Goal: Information Seeking & Learning: Check status

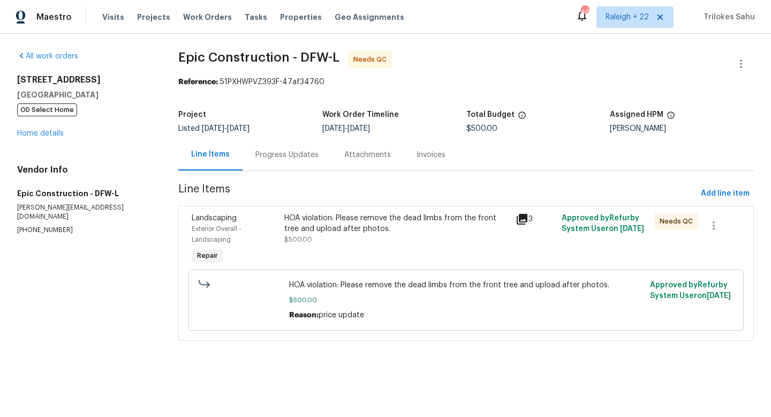
click at [257, 160] on div "Progress Updates" at bounding box center [286, 154] width 63 height 11
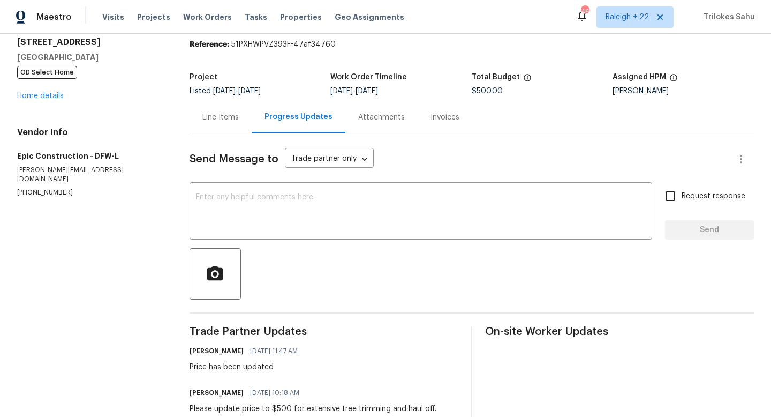
scroll to position [17, 0]
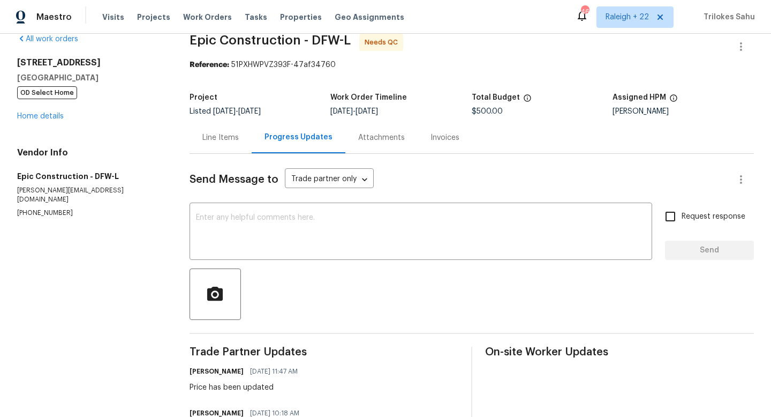
click at [231, 137] on div "Line Items" at bounding box center [220, 137] width 36 height 11
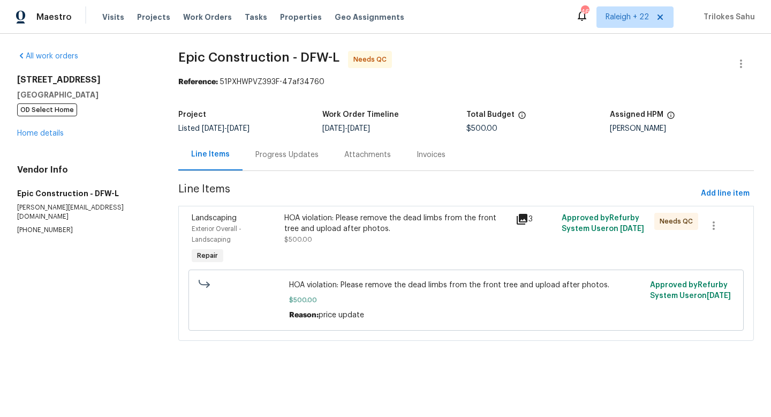
click at [259, 153] on div "Progress Updates" at bounding box center [286, 154] width 63 height 11
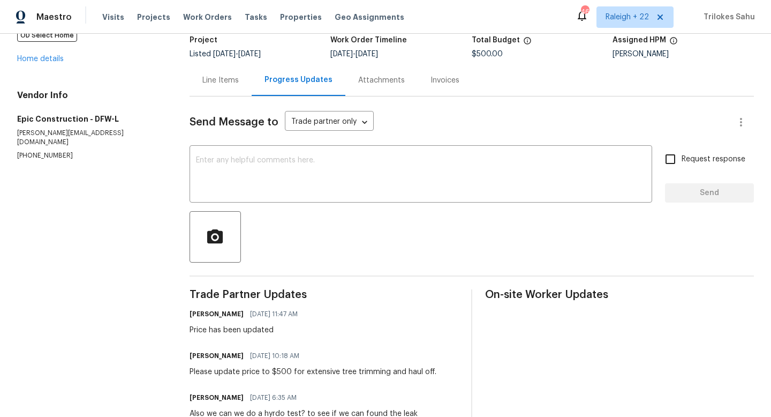
scroll to position [57, 0]
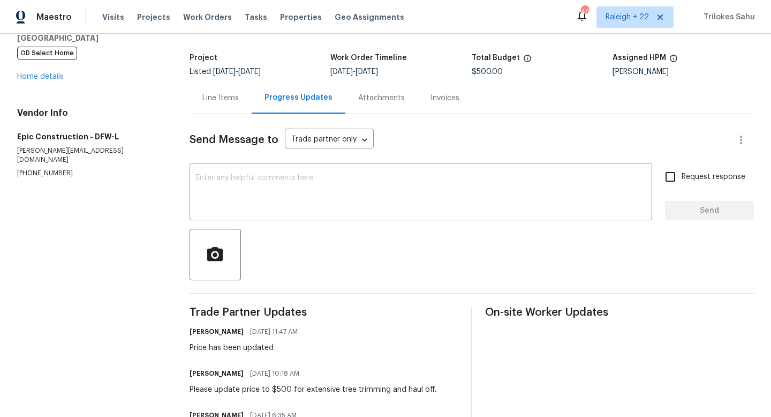
click at [239, 102] on div "Line Items" at bounding box center [220, 98] width 36 height 11
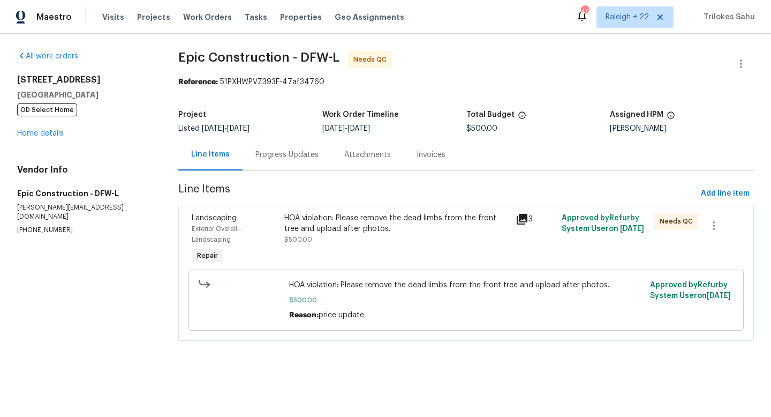
click at [314, 224] on div "HOA violation: Please remove the dead limbs from the front tree and upload afte…" at bounding box center [396, 223] width 225 height 21
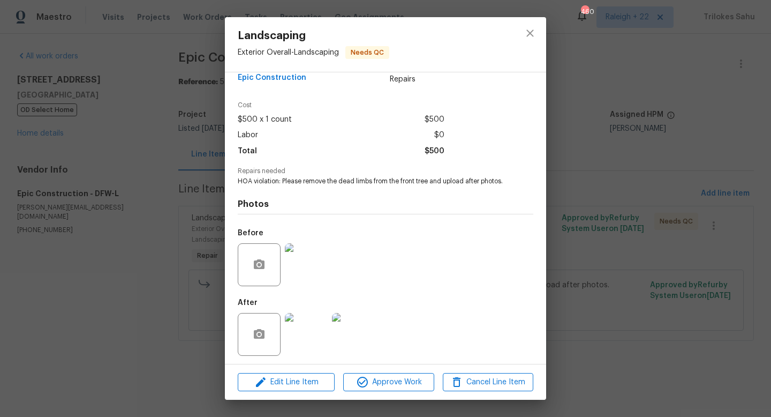
scroll to position [32, 0]
click at [312, 326] on img at bounding box center [306, 331] width 43 height 43
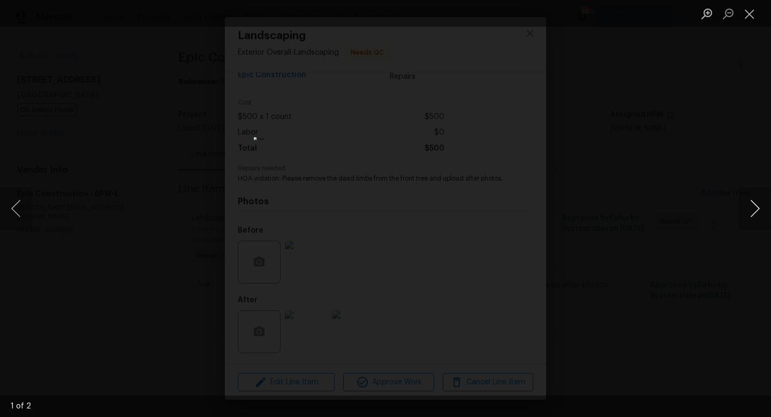
click at [755, 213] on button "Next image" at bounding box center [755, 208] width 32 height 43
click at [749, 17] on button "Close lightbox" at bounding box center [749, 13] width 21 height 19
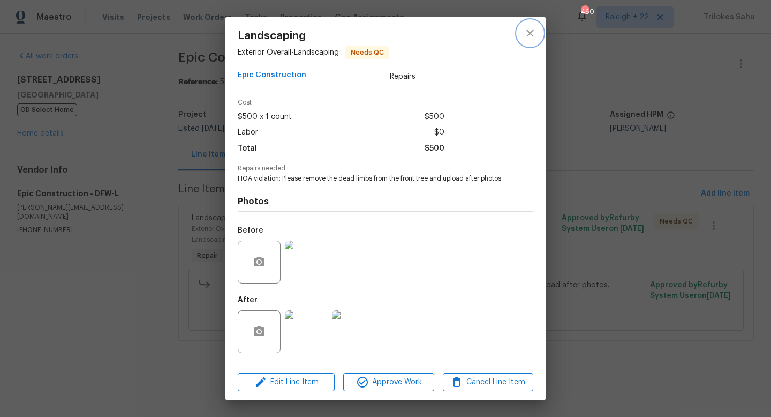
click at [536, 30] on icon "close" at bounding box center [530, 33] width 13 height 13
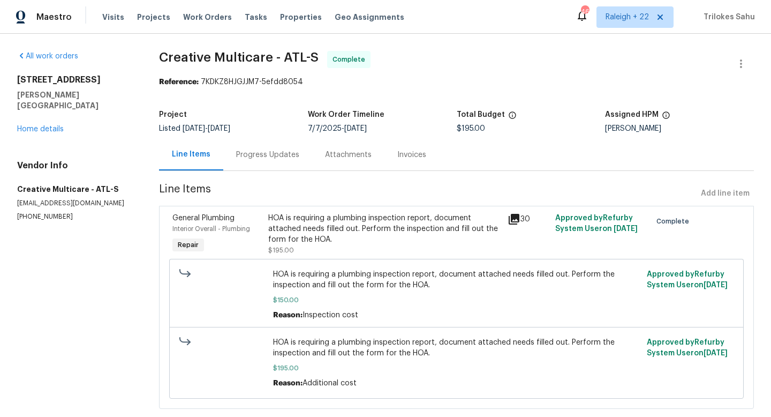
click at [297, 224] on div "HOA is requiring a plumbing inspection report, document attached needs filled o…" at bounding box center [384, 229] width 233 height 32
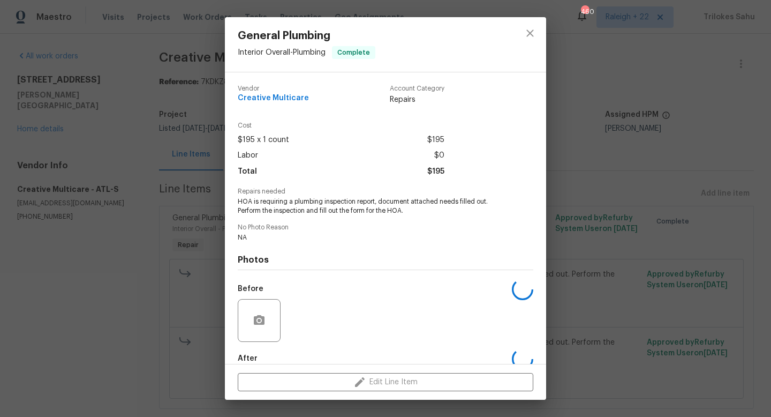
scroll to position [58, 0]
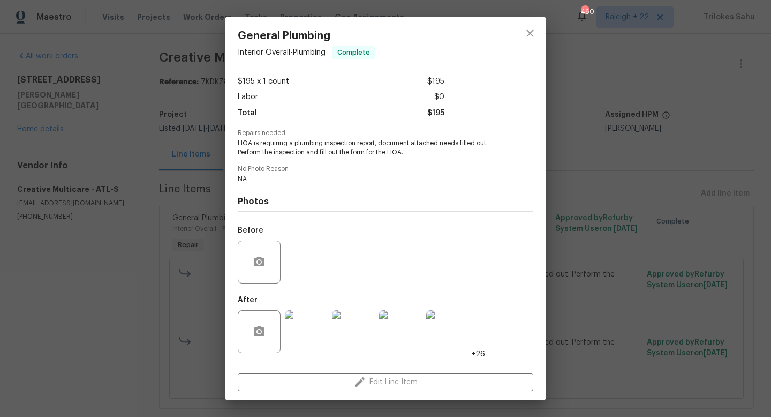
click at [358, 340] on img at bounding box center [353, 331] width 43 height 43
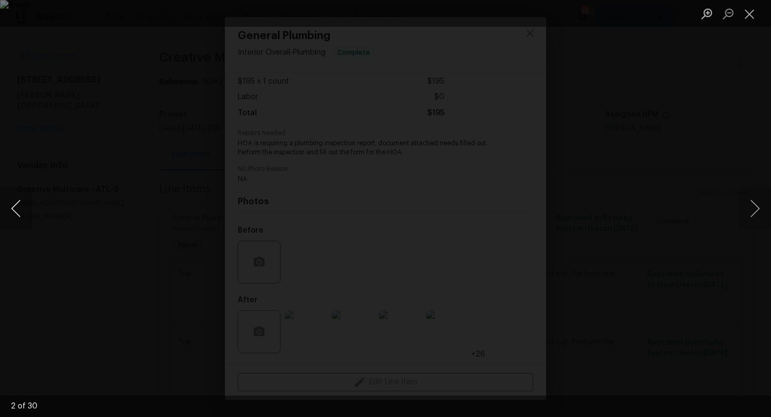
click at [21, 216] on button "Previous image" at bounding box center [16, 208] width 32 height 43
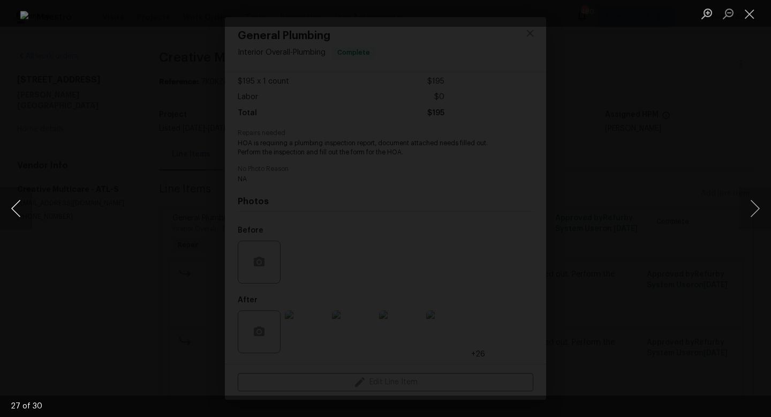
click at [21, 216] on button "Previous image" at bounding box center [16, 208] width 32 height 43
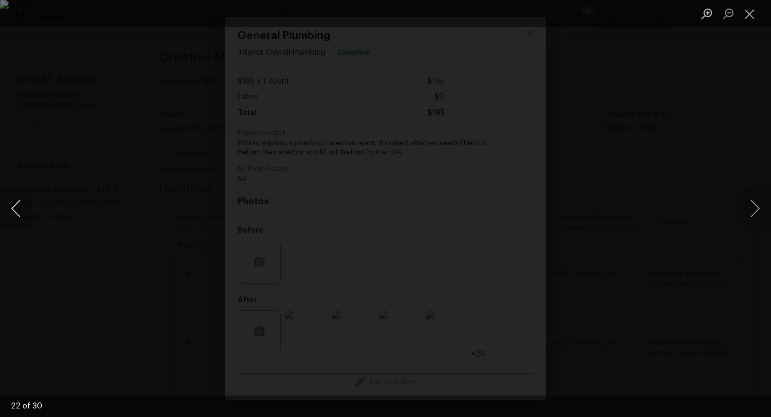
click at [21, 216] on button "Previous image" at bounding box center [16, 208] width 32 height 43
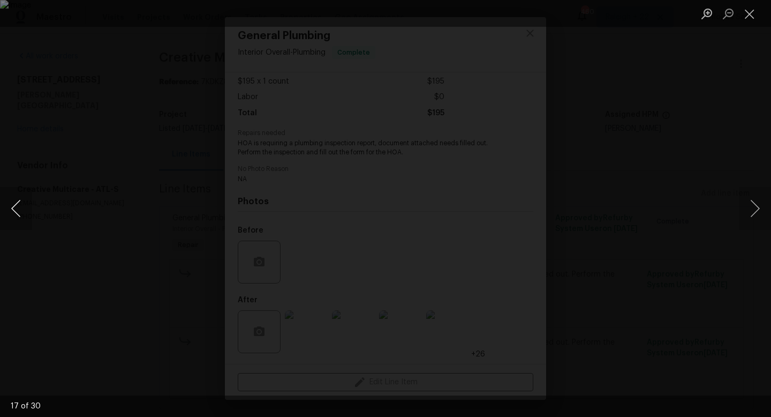
click at [21, 216] on button "Previous image" at bounding box center [16, 208] width 32 height 43
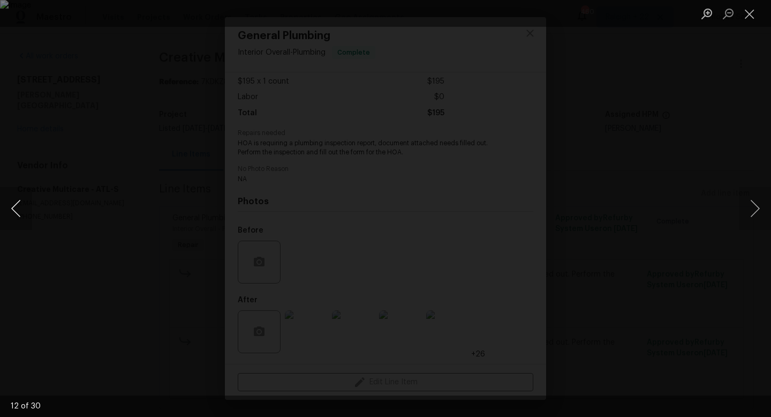
click at [21, 216] on button "Previous image" at bounding box center [16, 208] width 32 height 43
click at [21, 217] on button "Previous image" at bounding box center [16, 208] width 32 height 43
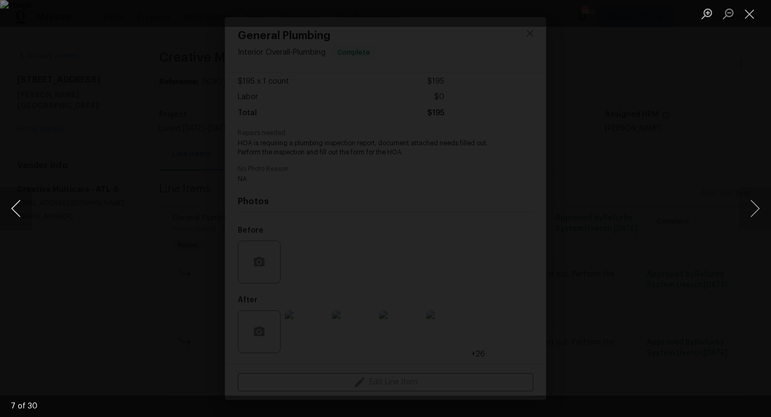
click at [21, 217] on button "Previous image" at bounding box center [16, 208] width 32 height 43
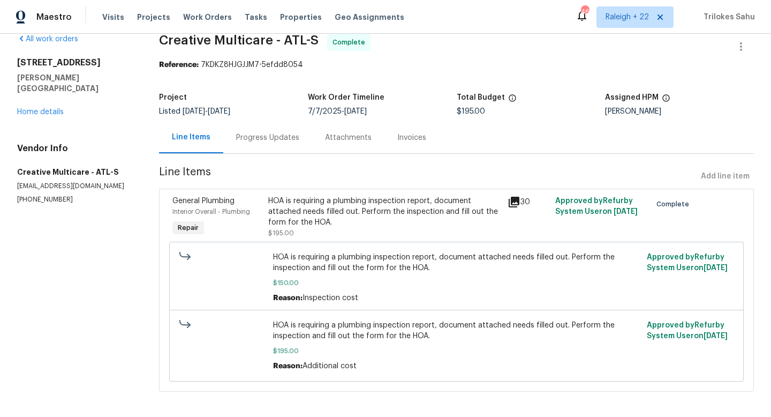
scroll to position [22, 0]
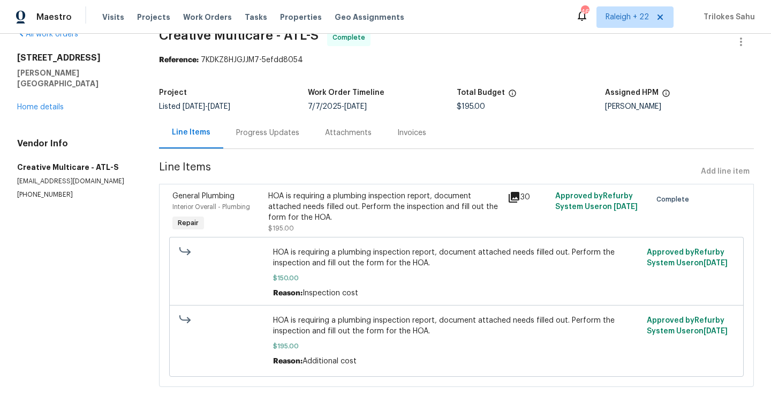
click at [298, 217] on div "HOA is requiring a plumbing inspection report, document attached needs filled o…" at bounding box center [384, 207] width 233 height 32
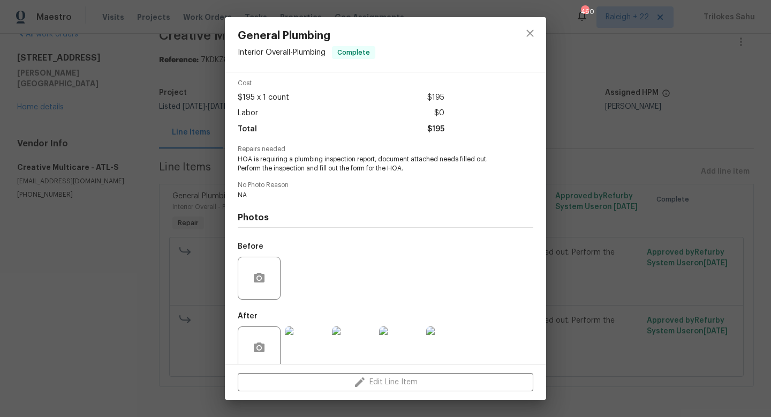
scroll to position [46, 0]
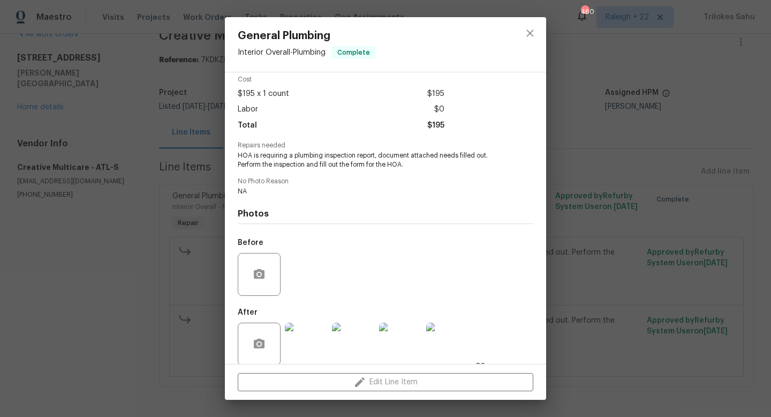
click at [314, 354] on img at bounding box center [306, 343] width 43 height 43
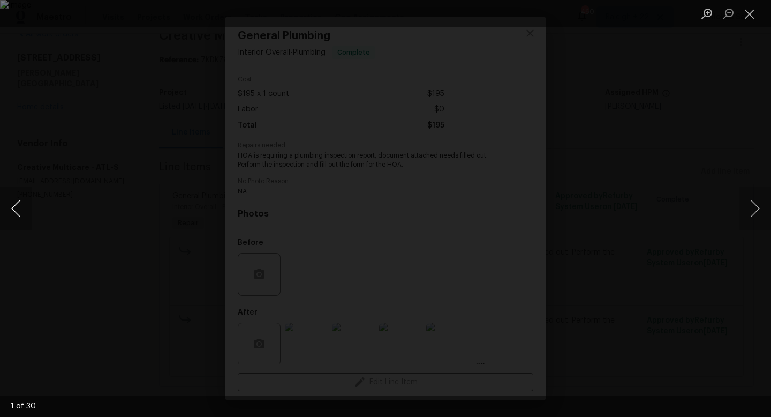
click at [19, 214] on button "Previous image" at bounding box center [16, 208] width 32 height 43
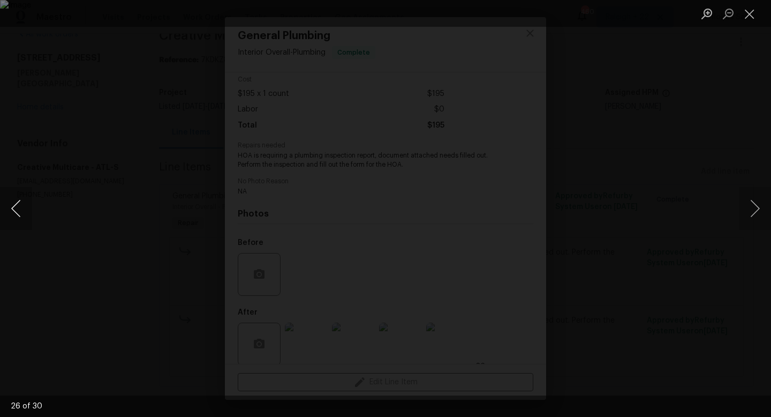
click at [19, 214] on button "Previous image" at bounding box center [16, 208] width 32 height 43
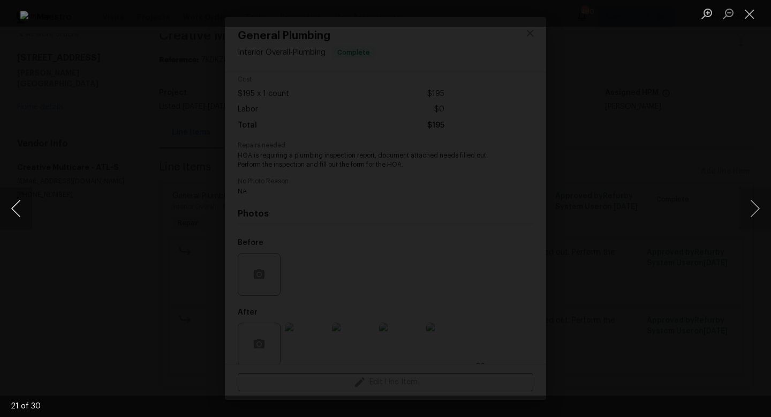
click at [19, 214] on button "Previous image" at bounding box center [16, 208] width 32 height 43
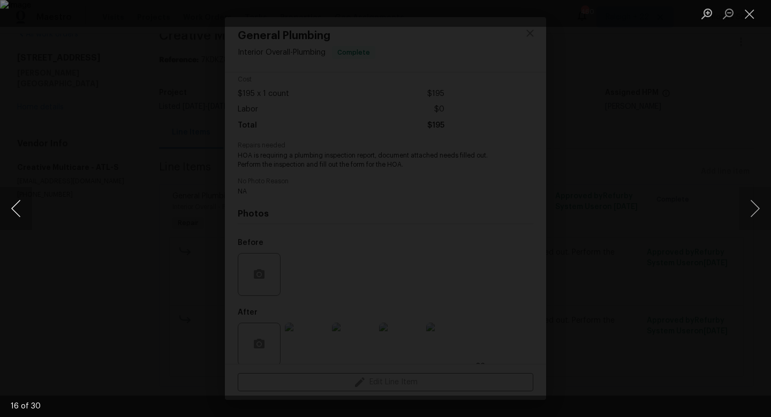
click at [19, 214] on button "Previous image" at bounding box center [16, 208] width 32 height 43
click at [18, 212] on button "Previous image" at bounding box center [16, 208] width 32 height 43
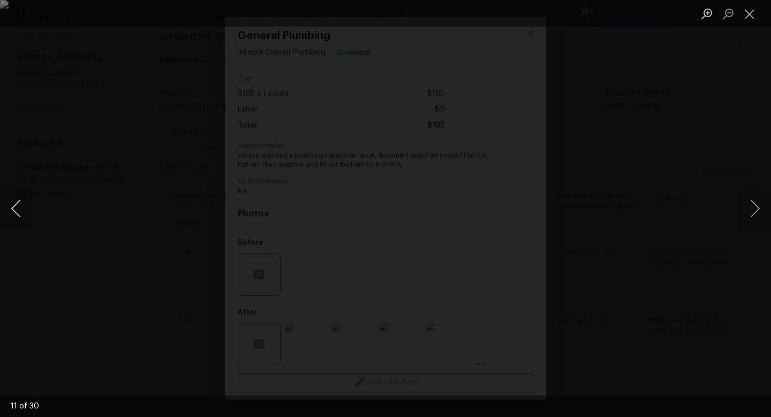
click at [18, 212] on button "Previous image" at bounding box center [16, 208] width 32 height 43
click at [751, 18] on button "Close lightbox" at bounding box center [749, 13] width 21 height 19
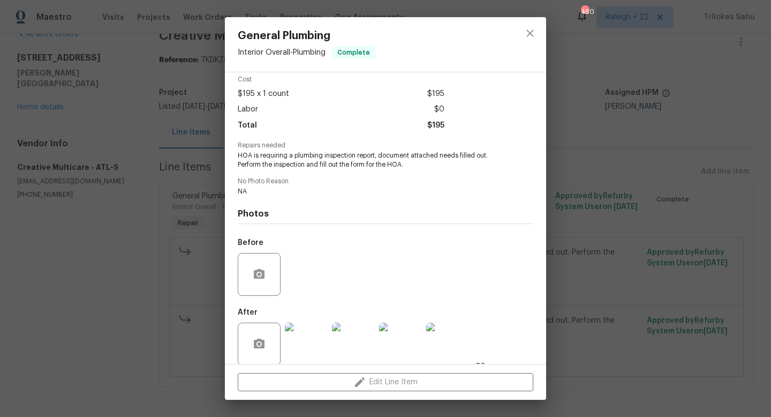
click at [316, 342] on img at bounding box center [306, 343] width 43 height 43
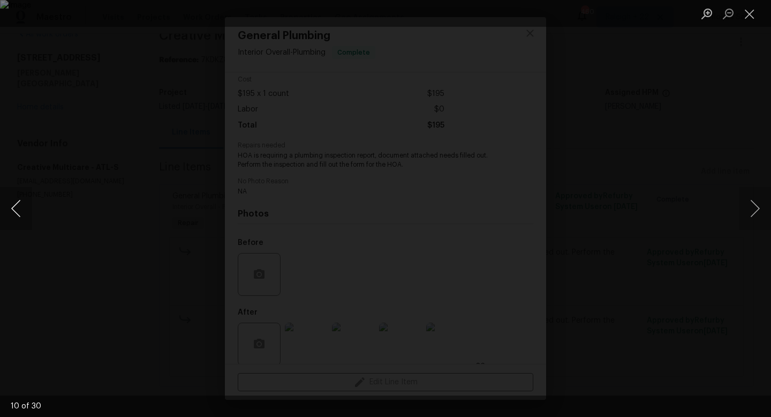
click at [20, 205] on button "Previous image" at bounding box center [16, 208] width 32 height 43
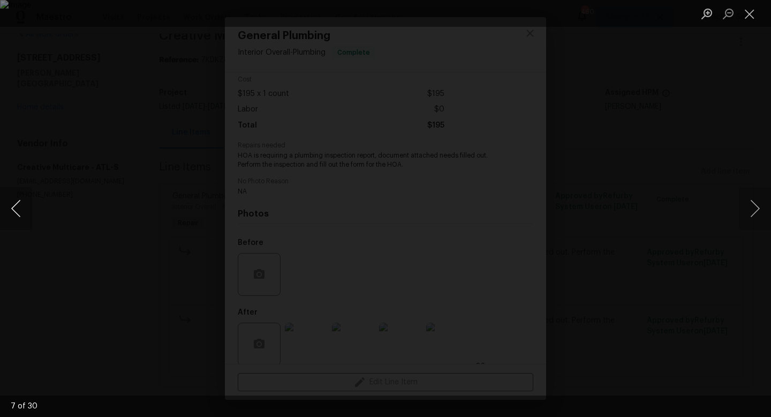
click at [20, 205] on button "Previous image" at bounding box center [16, 208] width 32 height 43
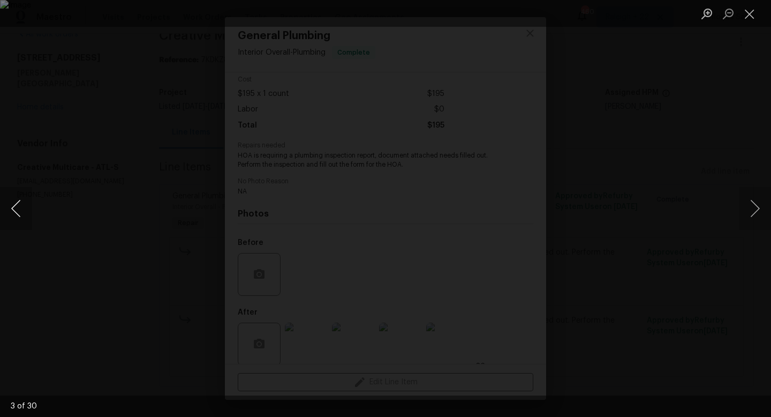
click at [20, 205] on button "Previous image" at bounding box center [16, 208] width 32 height 43
click at [760, 204] on button "Next image" at bounding box center [755, 208] width 32 height 43
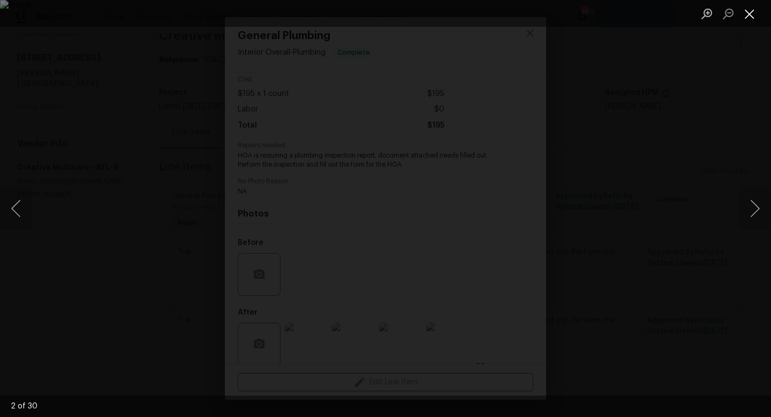
click at [745, 19] on button "Close lightbox" at bounding box center [749, 13] width 21 height 19
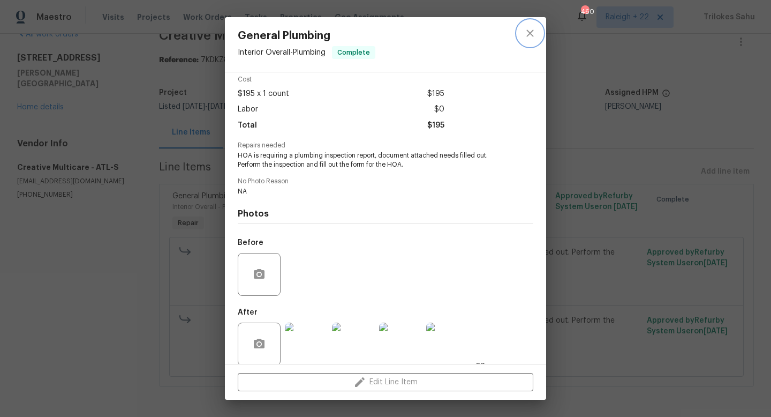
click at [525, 37] on icon "close" at bounding box center [530, 33] width 13 height 13
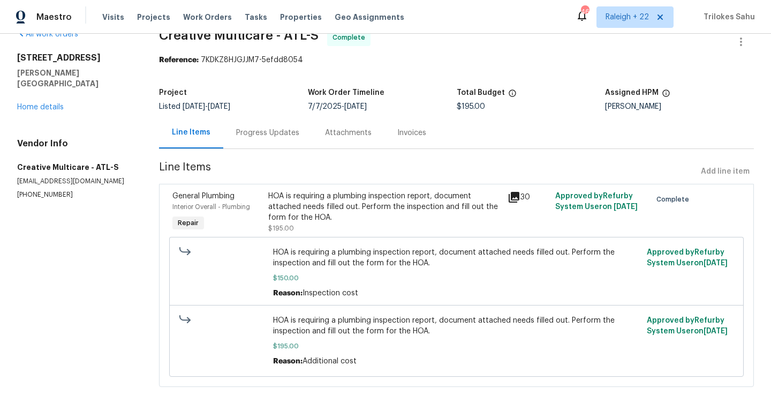
click at [245, 119] on div "Progress Updates" at bounding box center [267, 133] width 89 height 32
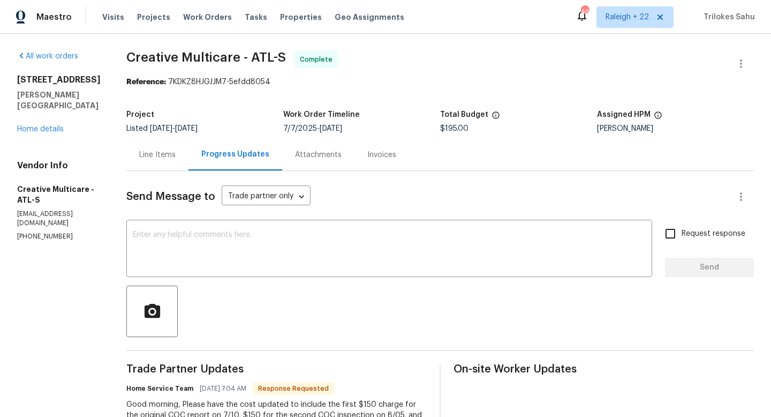
click at [176, 151] on div "Line Items" at bounding box center [157, 154] width 36 height 11
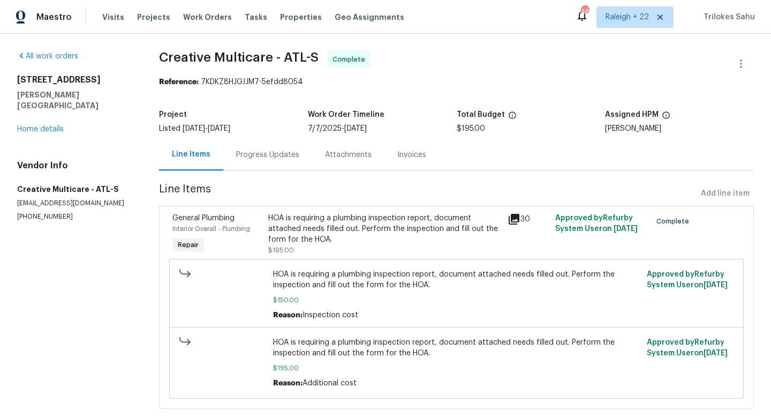
scroll to position [22, 0]
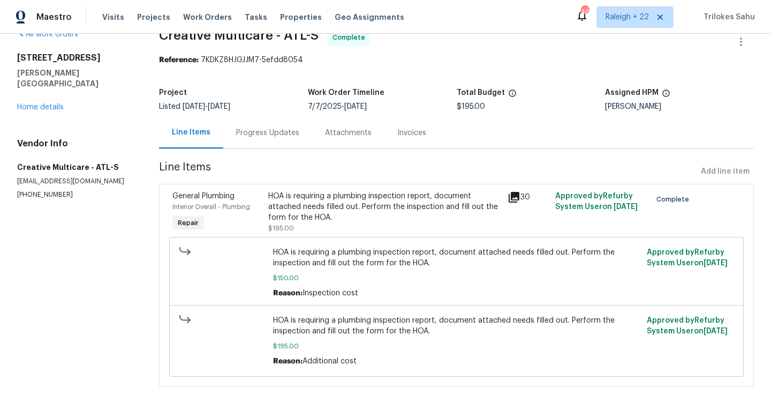
click at [312, 211] on div "HOA is requiring a plumbing inspection report, document attached needs filled o…" at bounding box center [384, 207] width 233 height 32
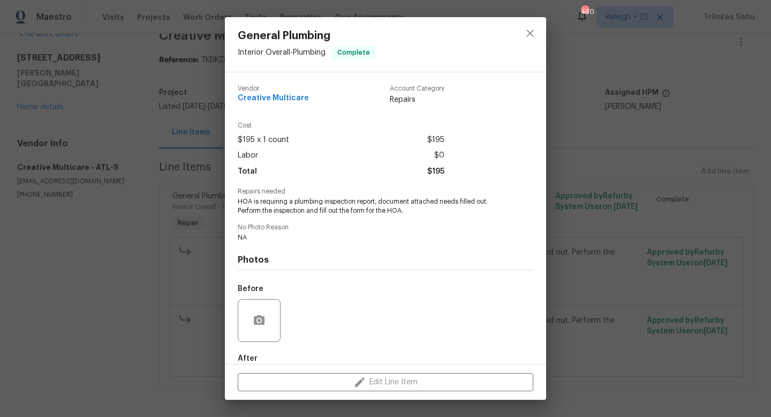
scroll to position [58, 0]
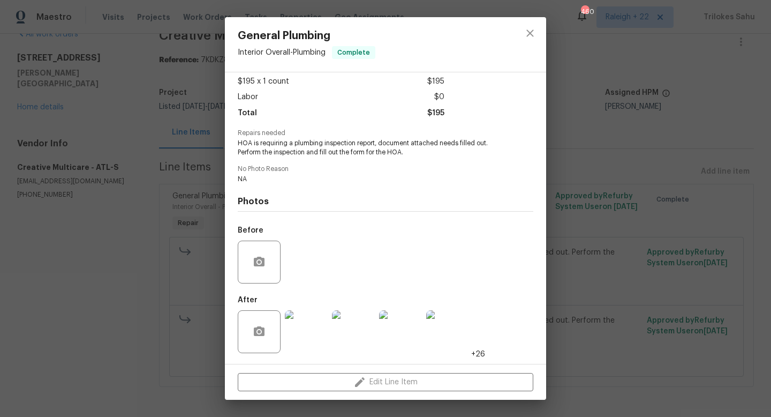
click at [316, 332] on img at bounding box center [306, 331] width 43 height 43
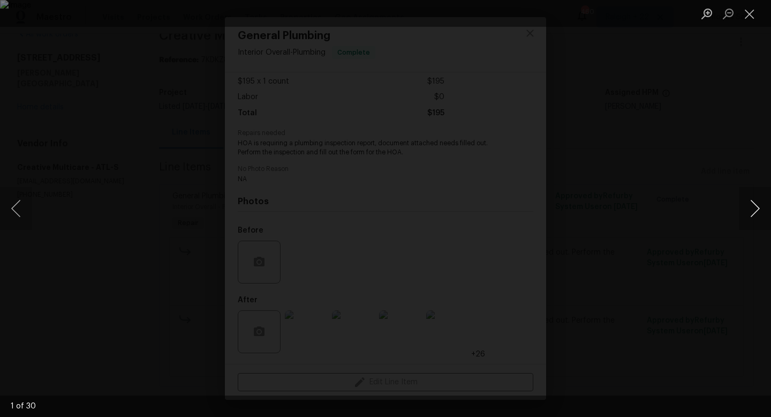
click at [751, 209] on button "Next image" at bounding box center [755, 208] width 32 height 43
click at [755, 211] on button "Next image" at bounding box center [755, 208] width 32 height 43
click at [754, 211] on button "Next image" at bounding box center [755, 208] width 32 height 43
click at [754, 205] on button "Next image" at bounding box center [755, 208] width 32 height 43
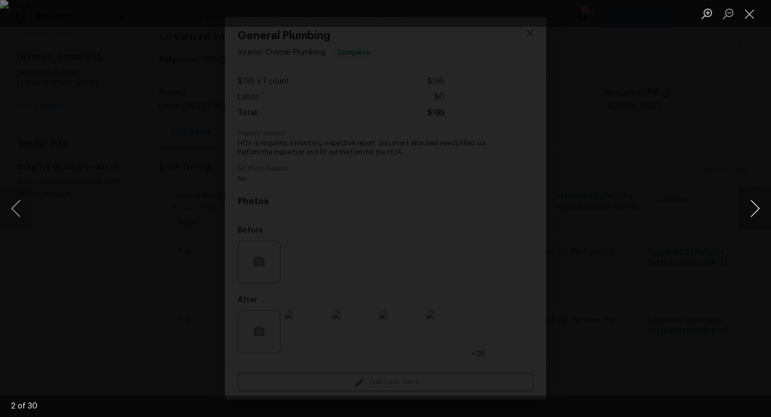
click at [754, 205] on button "Next image" at bounding box center [755, 208] width 32 height 43
click at [749, 201] on button "Next image" at bounding box center [755, 208] width 32 height 43
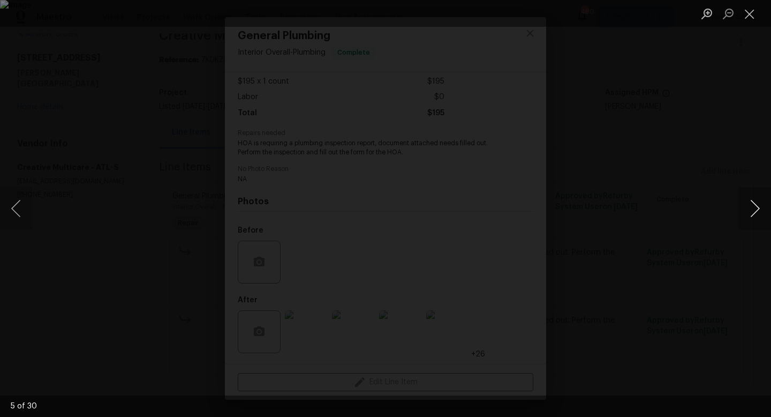
click at [754, 212] on button "Next image" at bounding box center [755, 208] width 32 height 43
click at [757, 206] on button "Next image" at bounding box center [755, 208] width 32 height 43
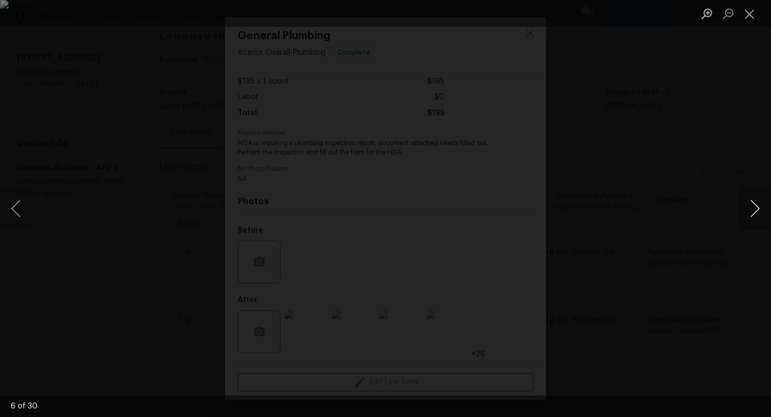
click at [757, 206] on button "Next image" at bounding box center [755, 208] width 32 height 43
click at [758, 208] on button "Next image" at bounding box center [755, 208] width 32 height 43
click at [757, 211] on button "Next image" at bounding box center [755, 208] width 32 height 43
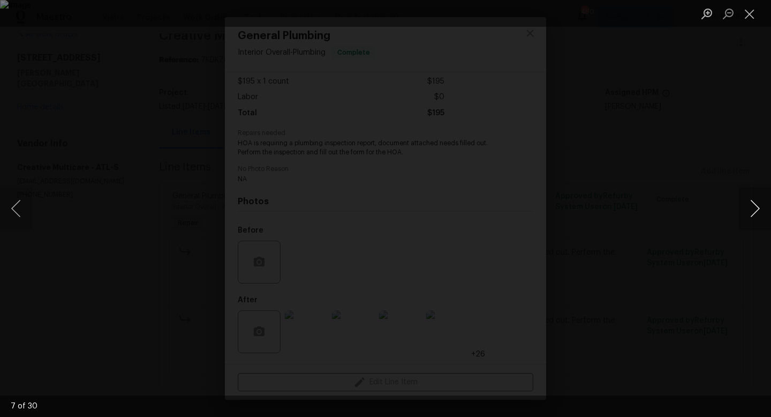
click at [757, 211] on button "Next image" at bounding box center [755, 208] width 32 height 43
click at [760, 211] on button "Next image" at bounding box center [755, 208] width 32 height 43
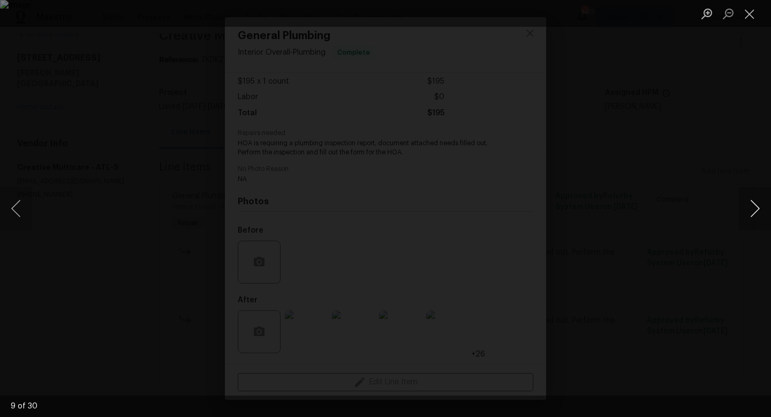
click at [760, 211] on button "Next image" at bounding box center [755, 208] width 32 height 43
click at [753, 217] on button "Next image" at bounding box center [755, 208] width 32 height 43
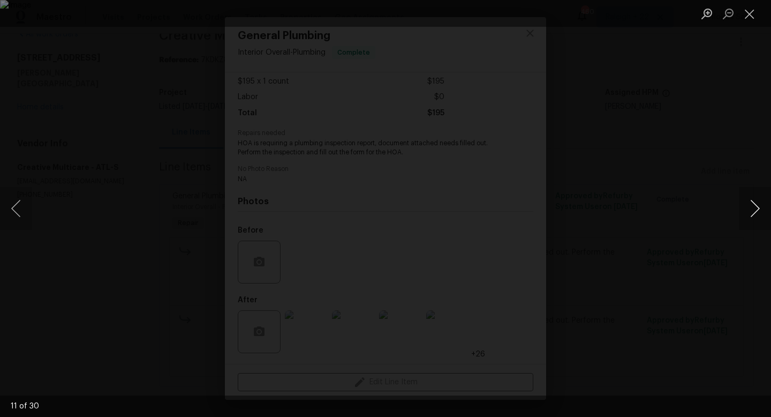
click at [751, 214] on button "Next image" at bounding box center [755, 208] width 32 height 43
click at [754, 211] on button "Next image" at bounding box center [755, 208] width 32 height 43
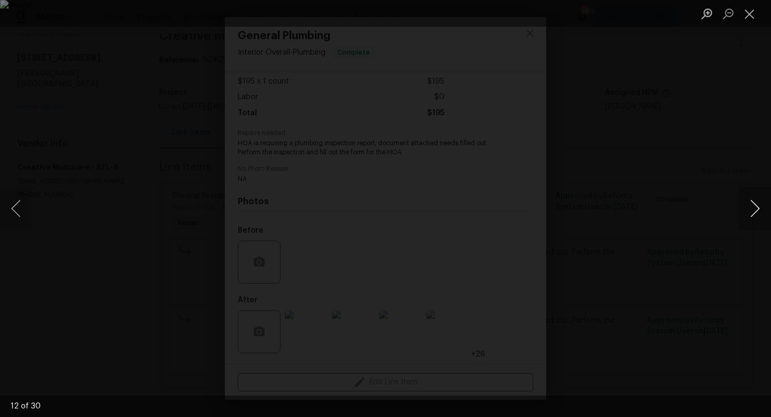
click at [754, 211] on button "Next image" at bounding box center [755, 208] width 32 height 43
click at [756, 208] on button "Next image" at bounding box center [755, 208] width 32 height 43
click at [751, 208] on button "Next image" at bounding box center [755, 208] width 32 height 43
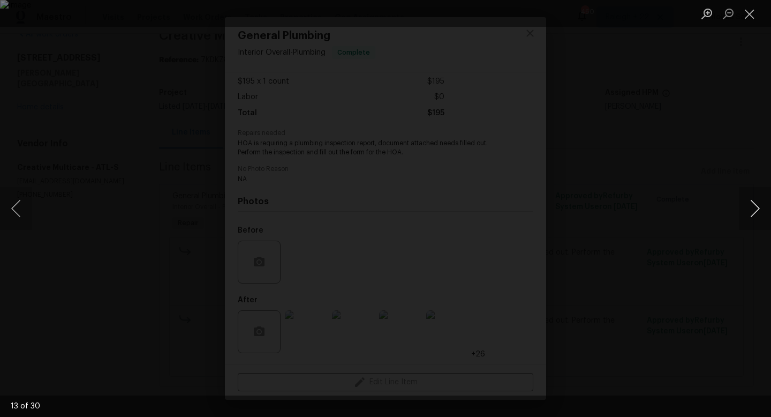
click at [751, 208] on button "Next image" at bounding box center [755, 208] width 32 height 43
click at [760, 211] on button "Next image" at bounding box center [755, 208] width 32 height 43
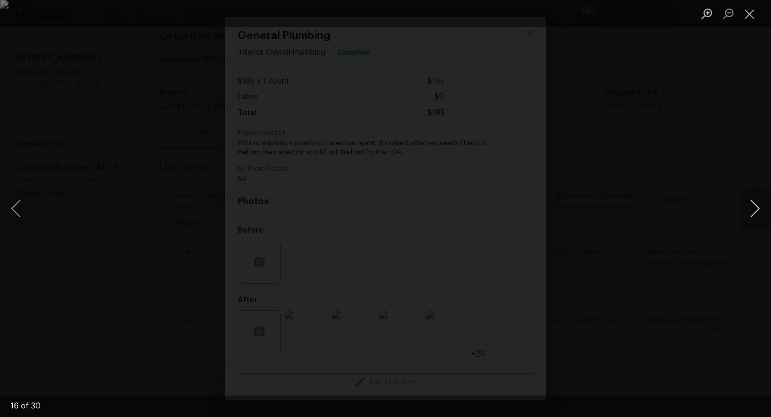
click at [754, 212] on button "Next image" at bounding box center [755, 208] width 32 height 43
click at [747, 217] on button "Next image" at bounding box center [755, 208] width 32 height 43
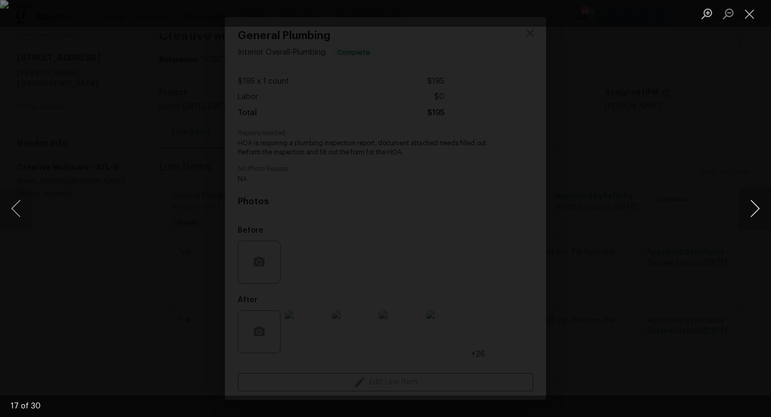
click at [747, 217] on button "Next image" at bounding box center [755, 208] width 32 height 43
click at [751, 213] on button "Next image" at bounding box center [755, 208] width 32 height 43
click at [758, 211] on button "Next image" at bounding box center [755, 208] width 32 height 43
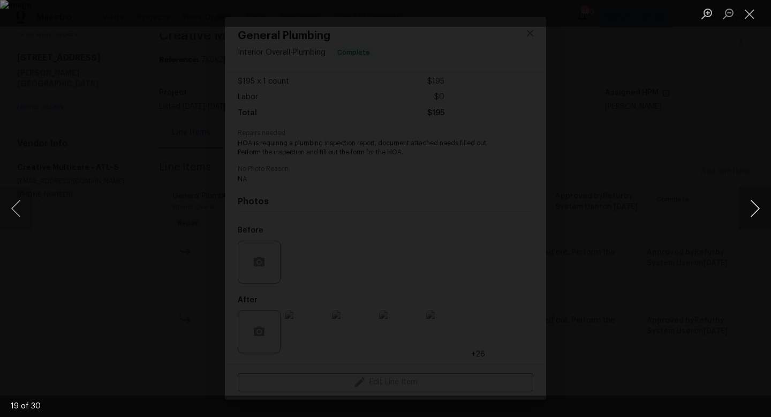
click at [756, 215] on button "Next image" at bounding box center [755, 208] width 32 height 43
click at [754, 213] on button "Next image" at bounding box center [755, 208] width 32 height 43
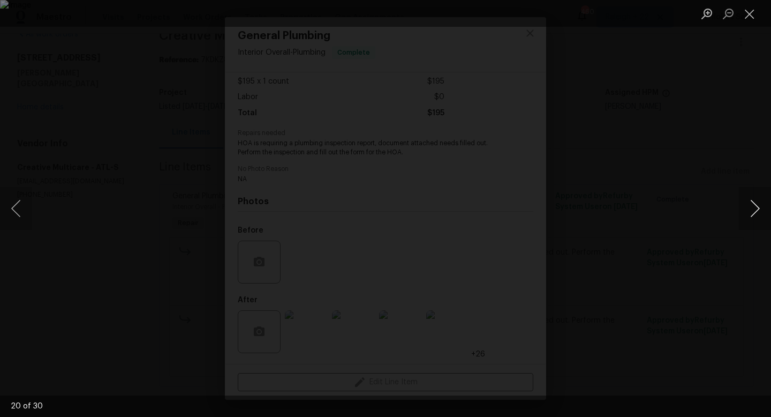
click at [754, 213] on button "Next image" at bounding box center [755, 208] width 32 height 43
click at [756, 204] on button "Next image" at bounding box center [755, 208] width 32 height 43
click at [756, 214] on button "Next image" at bounding box center [755, 208] width 32 height 43
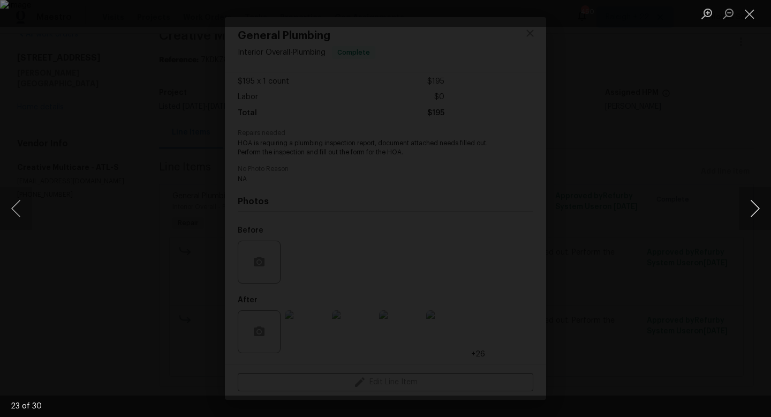
click at [758, 212] on button "Next image" at bounding box center [755, 208] width 32 height 43
click at [753, 214] on button "Next image" at bounding box center [755, 208] width 32 height 43
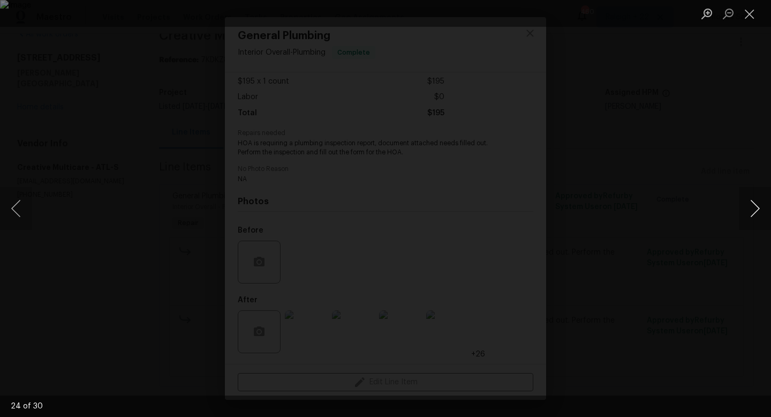
click at [753, 214] on button "Next image" at bounding box center [755, 208] width 32 height 43
click at [753, 205] on button "Next image" at bounding box center [755, 208] width 32 height 43
click at [758, 206] on button "Next image" at bounding box center [755, 208] width 32 height 43
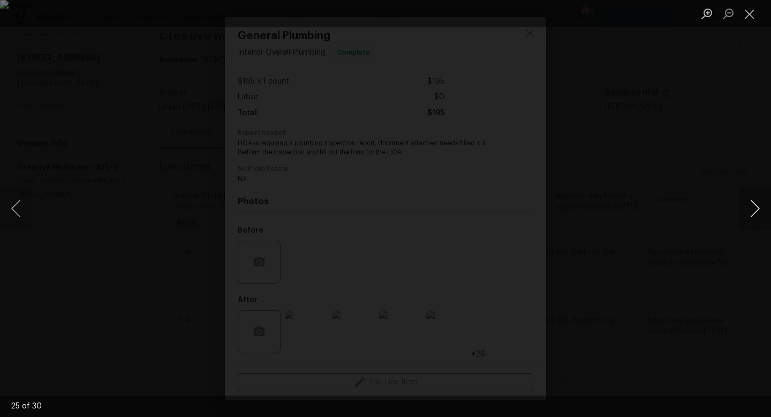
click at [758, 206] on button "Next image" at bounding box center [755, 208] width 32 height 43
click at [759, 208] on button "Next image" at bounding box center [755, 208] width 32 height 43
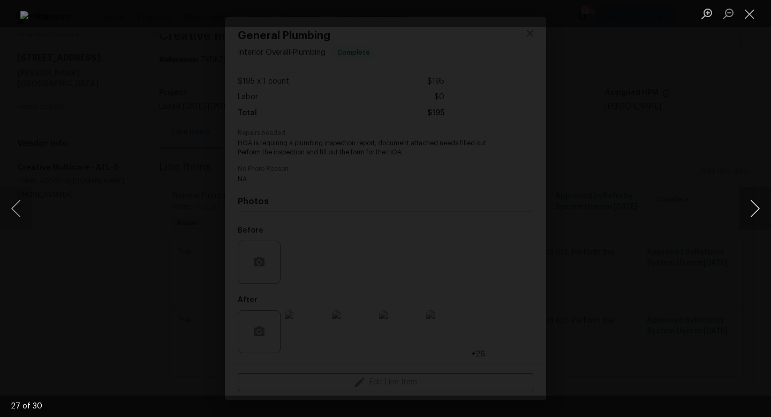
click at [759, 208] on button "Next image" at bounding box center [755, 208] width 32 height 43
click at [756, 209] on button "Next image" at bounding box center [755, 208] width 32 height 43
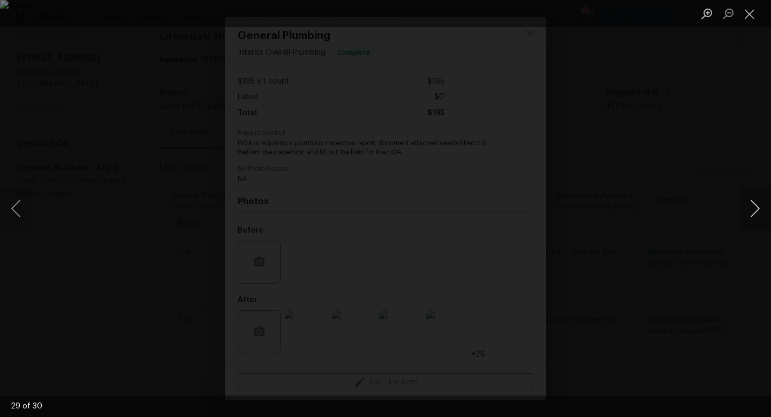
click at [755, 216] on button "Next image" at bounding box center [755, 208] width 32 height 43
